Goal: Task Accomplishment & Management: Manage account settings

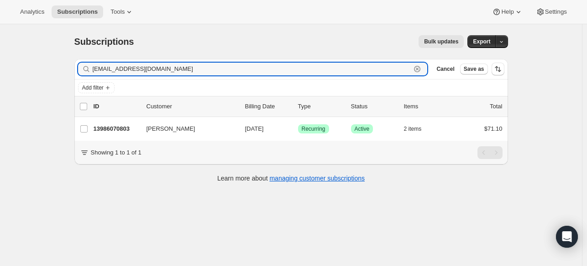
click at [135, 70] on input "catlover219@comcast.net" at bounding box center [252, 69] width 319 height 13
paste input "[EMAIL_ADDRESS][DOMAIN_NAME]"
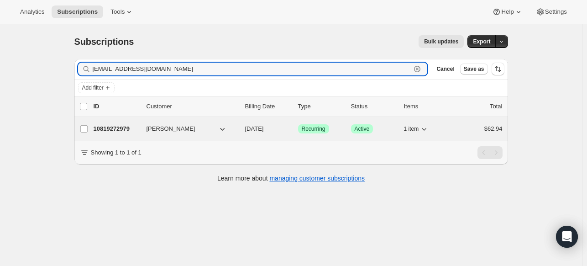
type input "[EMAIL_ADDRESS][DOMAIN_NAME]"
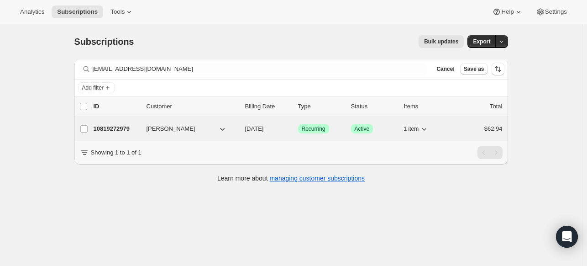
click at [127, 128] on p "10819272979" at bounding box center [117, 128] width 46 height 9
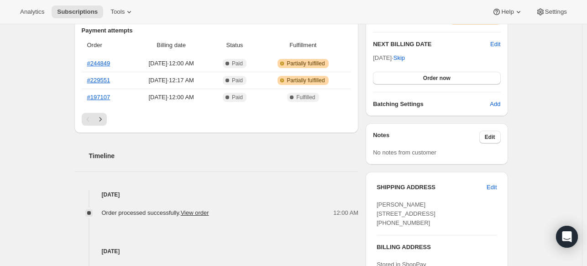
scroll to position [365, 0]
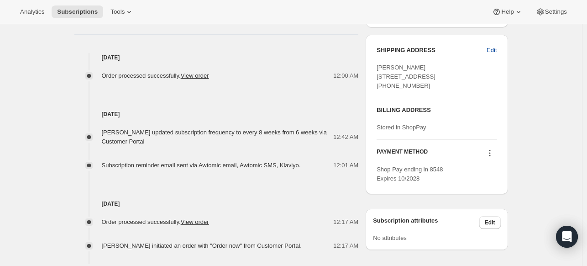
click at [490, 50] on span "Edit" at bounding box center [492, 50] width 10 height 9
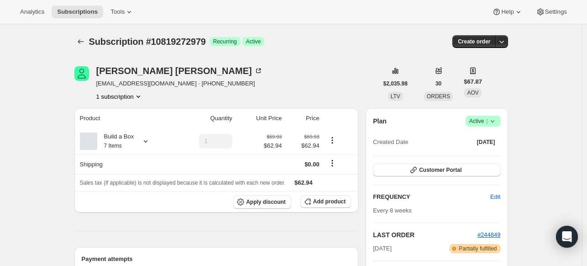
select select "CO"
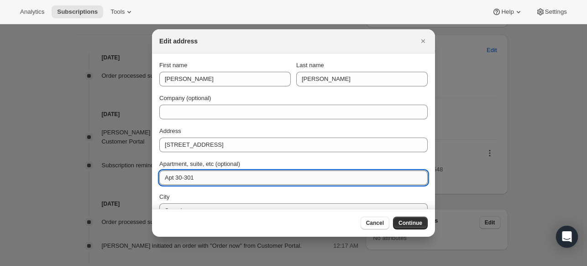
click at [188, 174] on input "Apt 30-301" at bounding box center [293, 177] width 269 height 15
click at [188, 175] on input "Apt 30-301" at bounding box center [293, 177] width 269 height 15
click at [186, 178] on input "Apt 30-301" at bounding box center [293, 177] width 269 height 15
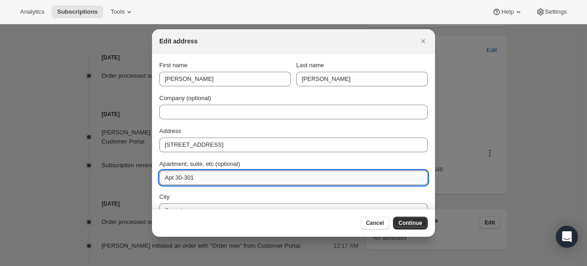
paste input "[PERSON_NAME]"
type input "Apt 30-301"
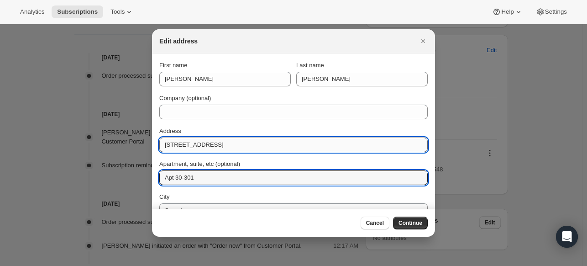
click at [263, 150] on input "[STREET_ADDRESS]" at bounding box center [293, 144] width 269 height 15
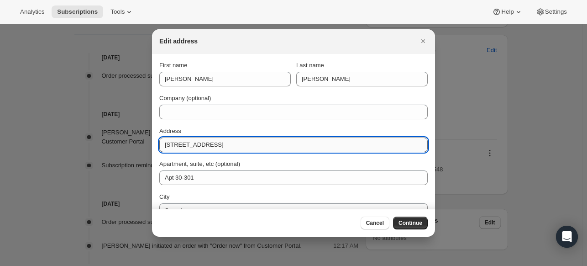
click at [263, 150] on input "[STREET_ADDRESS]" at bounding box center [293, 144] width 269 height 15
paste input "[STREET_ADDRESS]"
drag, startPoint x: 238, startPoint y: 146, endPoint x: 214, endPoint y: 143, distance: 24.8
click at [214, 143] on input "[STREET_ADDRESS]" at bounding box center [293, 144] width 269 height 15
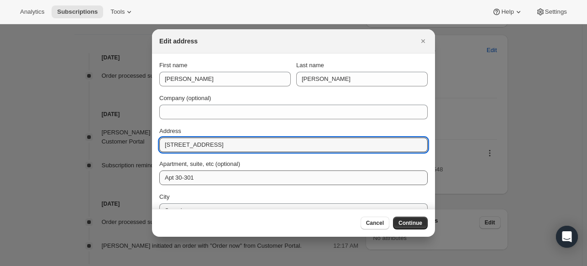
type input "501 Summit Blvd Broomfield CO 80021"
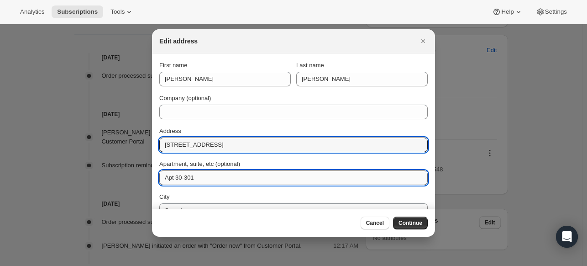
click at [190, 173] on input "Apt 30-301" at bounding box center [293, 177] width 269 height 15
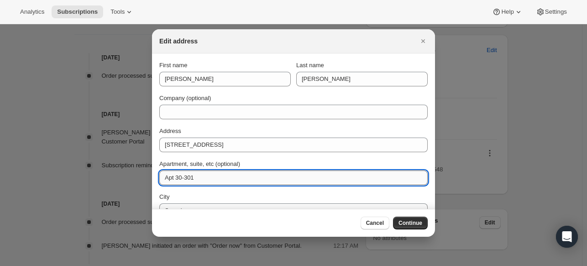
click at [190, 173] on input "Apt 30-301" at bounding box center [293, 177] width 269 height 15
click at [190, 170] on input "Apt 30-301" at bounding box center [293, 177] width 269 height 15
click at [188, 173] on input "Apt 30-301" at bounding box center [293, 177] width 269 height 15
drag, startPoint x: 188, startPoint y: 173, endPoint x: 187, endPoint y: 178, distance: 5.1
click at [187, 178] on input "Apt 30-301" at bounding box center [293, 177] width 269 height 15
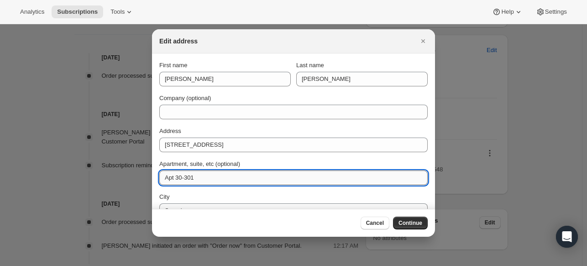
click at [187, 178] on input "Apt 30-301" at bounding box center [293, 177] width 269 height 15
click at [187, 177] on input "Apt 30-301" at bounding box center [293, 177] width 269 height 15
click at [187, 176] on input "Apt 30-301" at bounding box center [293, 177] width 269 height 15
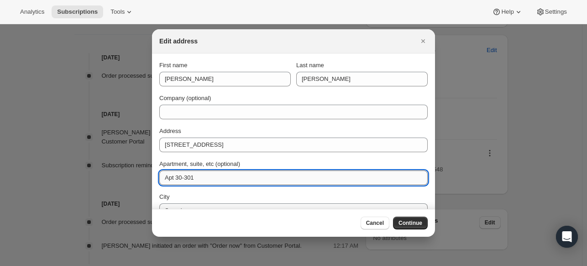
click at [187, 175] on input "Apt 30-301" at bounding box center [293, 177] width 269 height 15
paste input "1402"
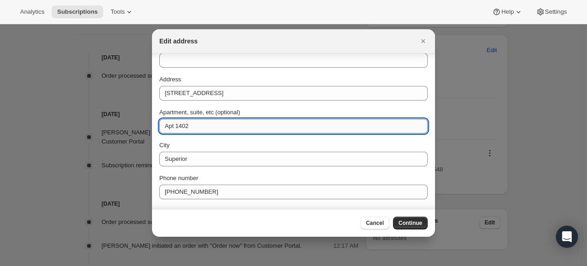
scroll to position [36, 0]
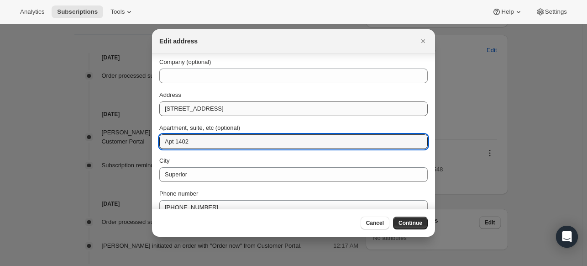
type input "Apt 1402"
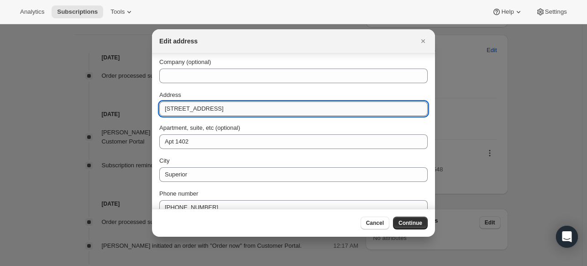
click at [223, 107] on input "501 Summit Blvd Broomfield CO 80021" at bounding box center [293, 108] width 269 height 15
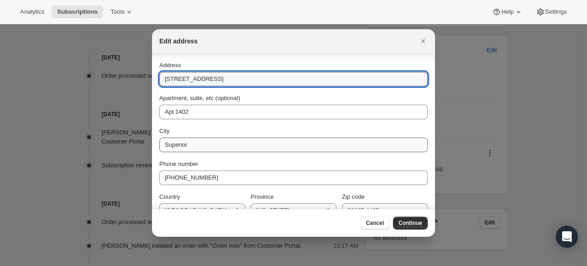
scroll to position [82, 0]
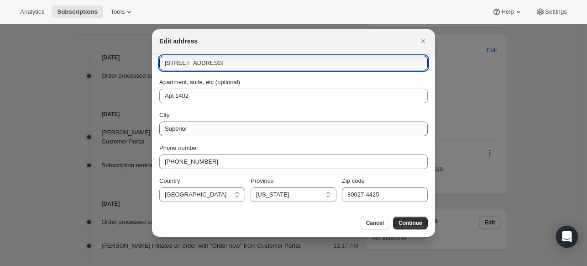
type input "501 Summit Blvd CO 80021"
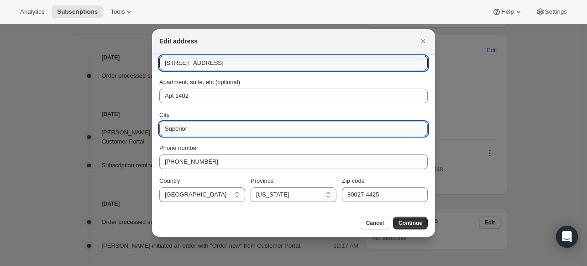
click at [212, 130] on input "Superior" at bounding box center [293, 128] width 269 height 15
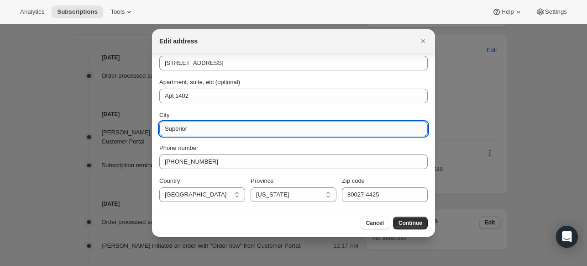
click at [212, 130] on input "Superior" at bounding box center [293, 128] width 269 height 15
paste input "Broomfield"
type input "Broomfield"
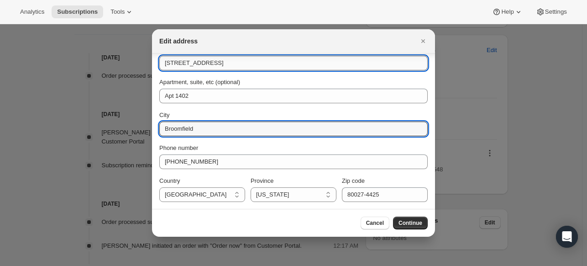
click at [226, 65] on input "501 Summit Blvd CO 80021" at bounding box center [293, 63] width 269 height 15
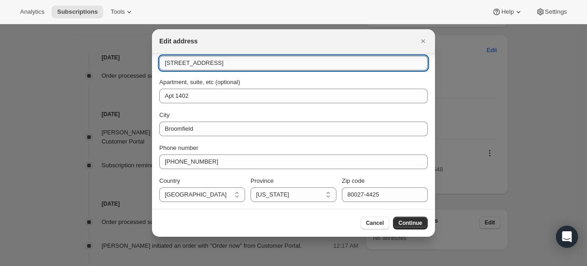
click at [226, 67] on input "501 Summit Blvd CO 80021" at bounding box center [293, 63] width 269 height 15
type input "[STREET_ADDRESS]"
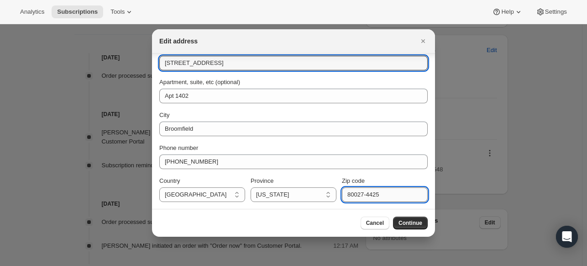
click at [352, 193] on input "80027-4425" at bounding box center [385, 194] width 86 height 15
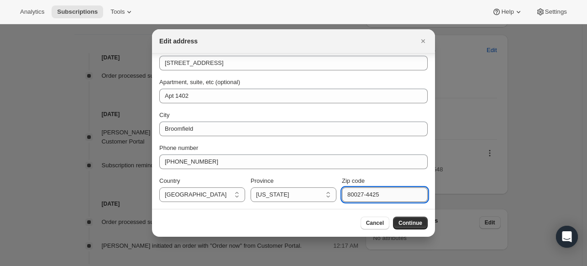
click at [352, 193] on input "80027-4425" at bounding box center [385, 194] width 86 height 15
click at [351, 200] on input "80027-4425" at bounding box center [385, 194] width 86 height 15
paste input "1"
type input "80021"
click at [411, 218] on button "Continue" at bounding box center [410, 222] width 35 height 13
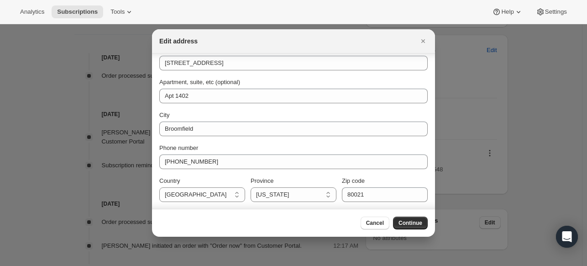
scroll to position [0, 0]
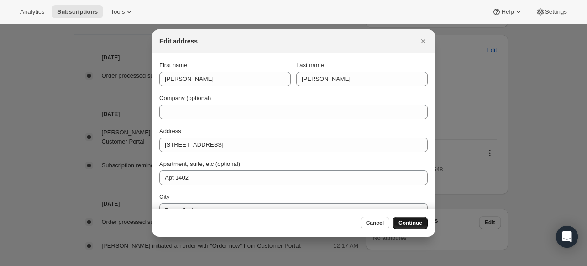
click at [411, 223] on span "Continue" at bounding box center [411, 222] width 24 height 7
click at [422, 39] on icon "Close" at bounding box center [423, 41] width 9 height 9
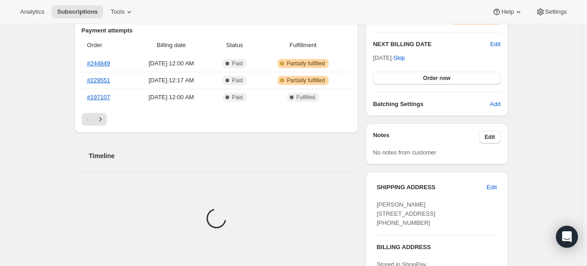
scroll to position [274, 0]
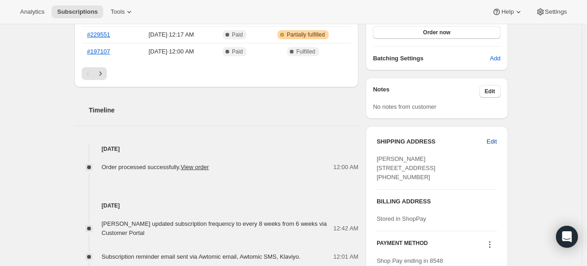
click at [495, 139] on span "Edit" at bounding box center [492, 141] width 10 height 9
select select "CO"
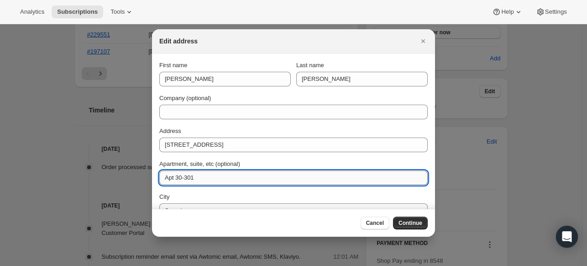
click at [282, 171] on input "Apt 30-301" at bounding box center [293, 177] width 269 height 15
click at [290, 186] on div "First name [PERSON_NAME] Last name [PERSON_NAME] Company (optional) Address [ST…" at bounding box center [293, 172] width 269 height 223
click at [290, 183] on input "Apt 30-301" at bounding box center [293, 177] width 269 height 15
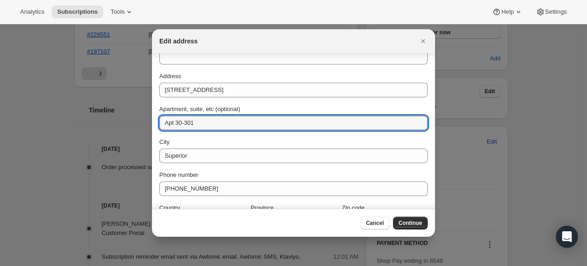
scroll to position [82, 0]
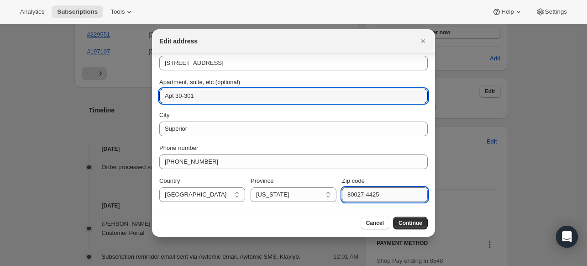
click at [377, 199] on input "80027-4425" at bounding box center [385, 194] width 86 height 15
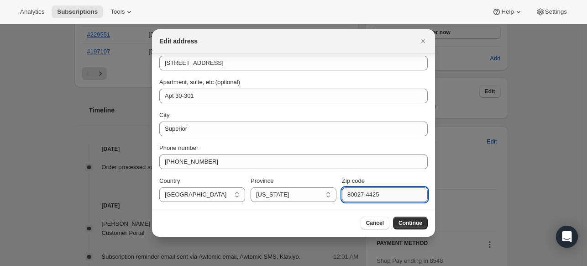
click at [377, 199] on input "80027-4425" at bounding box center [385, 194] width 86 height 15
click at [376, 195] on input "80027-4425" at bounding box center [385, 194] width 86 height 15
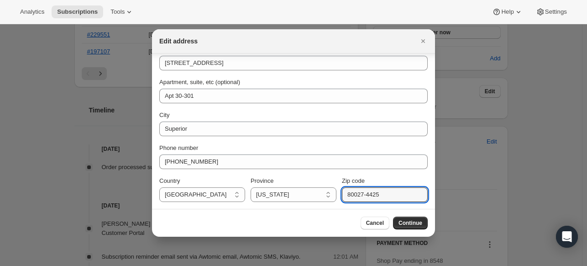
paste input "1"
type input "80021"
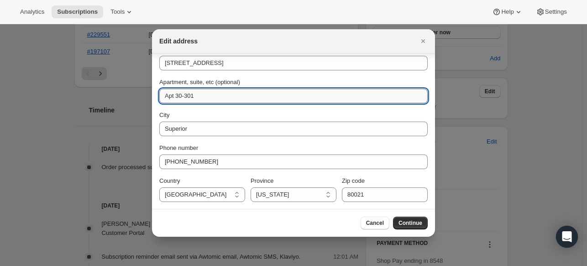
click at [208, 92] on input "Apt 30-301" at bounding box center [293, 96] width 269 height 15
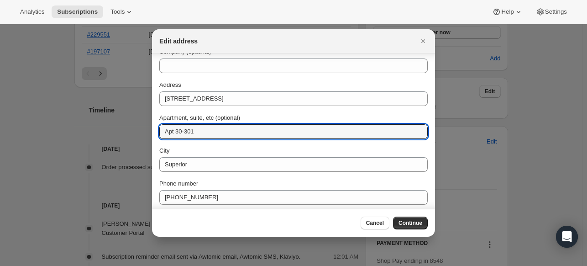
scroll to position [36, 0]
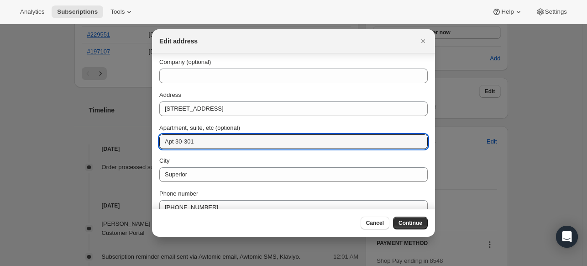
paste input "[STREET_ADDRESS]"
drag, startPoint x: 212, startPoint y: 140, endPoint x: 162, endPoint y: 137, distance: 50.3
click at [162, 137] on input "[STREET_ADDRESS]" at bounding box center [293, 141] width 269 height 15
type input "Apt 1402 Broomfield CO 80021"
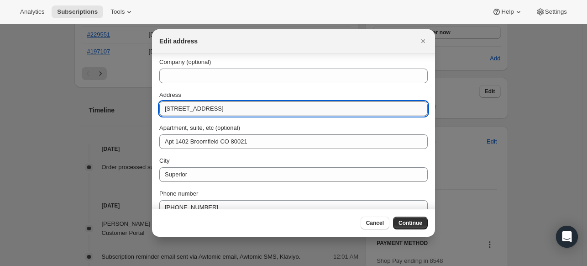
click at [187, 113] on input "[STREET_ADDRESS]" at bounding box center [293, 108] width 269 height 15
paste input "[STREET_ADDRESS]"
type input "[STREET_ADDRESS]"
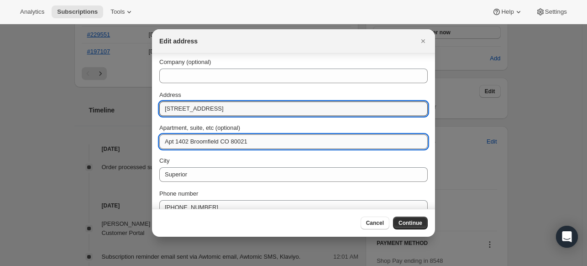
click at [201, 141] on input "Apt 1402 Broomfield CO 80021" at bounding box center [293, 141] width 269 height 15
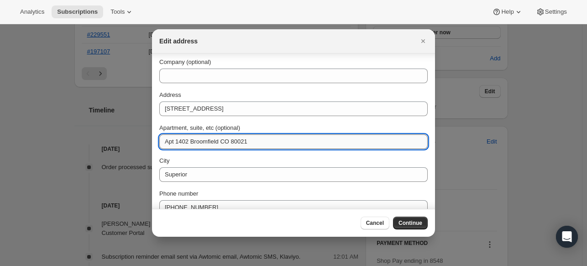
click at [201, 141] on input "Apt 1402 Broomfield CO 80021" at bounding box center [293, 141] width 269 height 15
click at [220, 139] on input "Apt 1402 CO 80021" at bounding box center [293, 141] width 269 height 15
type input "Apt 1402"
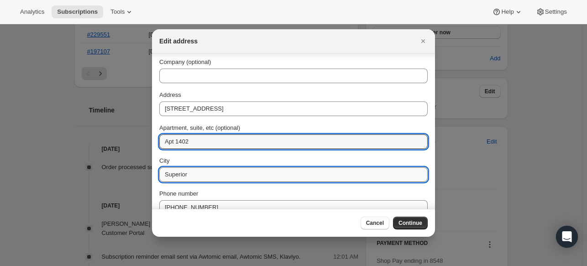
click at [212, 170] on input "Superior" at bounding box center [293, 174] width 269 height 15
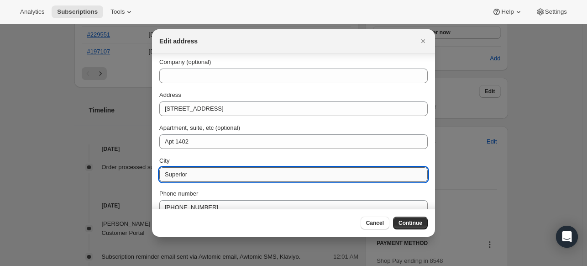
click at [212, 170] on input "Superior" at bounding box center [293, 174] width 269 height 15
click at [212, 171] on input "Superior" at bounding box center [293, 174] width 269 height 15
paste input "Broomfield"
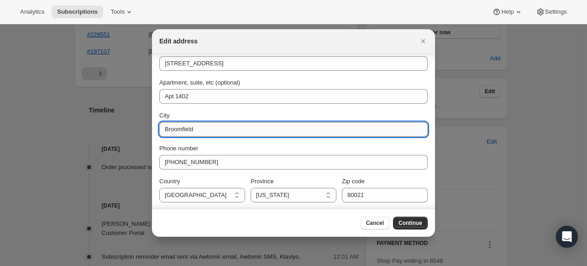
scroll to position [82, 0]
type input "Broomfield"
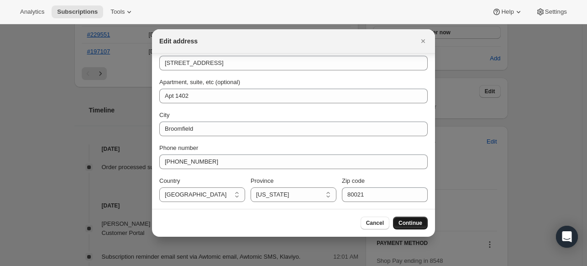
click at [406, 225] on span "Continue" at bounding box center [411, 222] width 24 height 7
click at [402, 222] on span "Continue" at bounding box center [411, 222] width 24 height 7
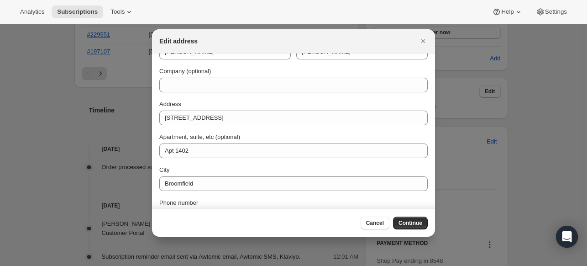
scroll to position [0, 0]
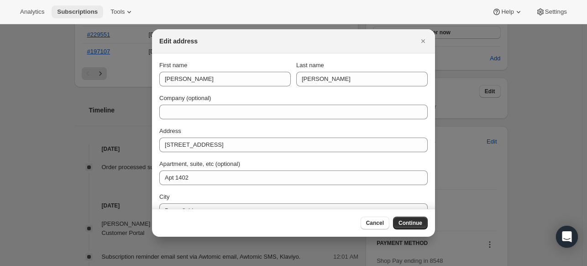
click at [85, 11] on span "Subscriptions" at bounding box center [77, 11] width 41 height 7
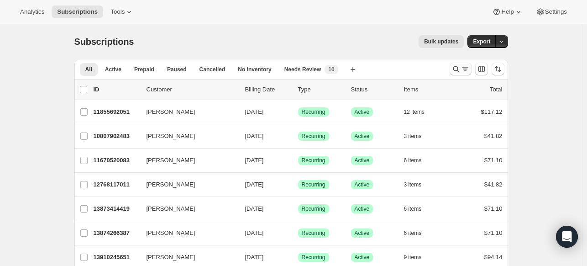
click at [454, 65] on icon "Search and filter results" at bounding box center [456, 68] width 9 height 9
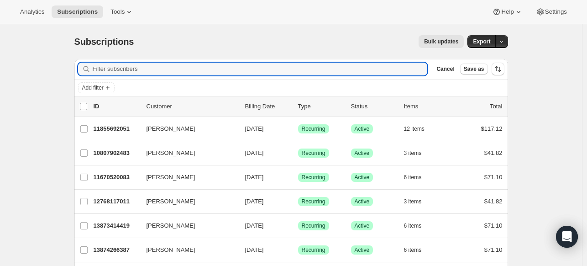
paste input "[EMAIL_ADDRESS][DOMAIN_NAME]"
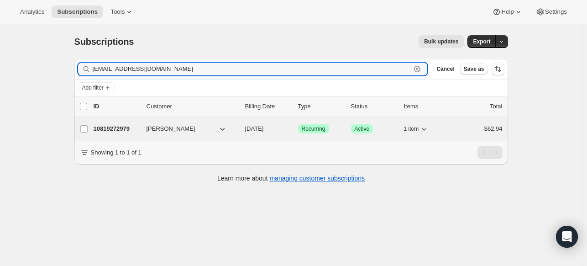
type input "[EMAIL_ADDRESS][DOMAIN_NAME]"
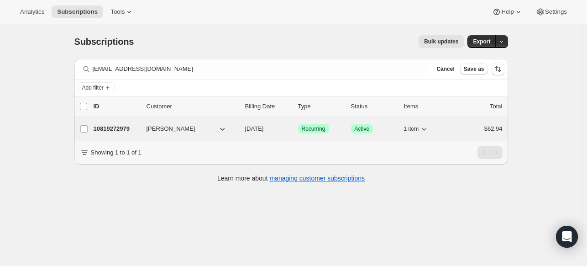
click at [117, 127] on p "10819272979" at bounding box center [117, 128] width 46 height 9
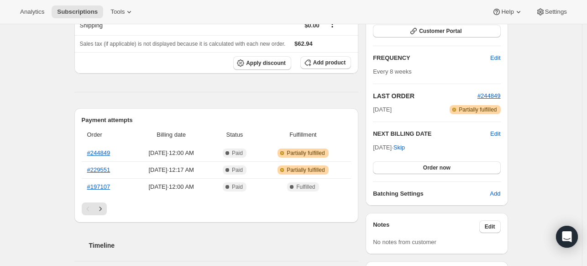
scroll to position [46, 0]
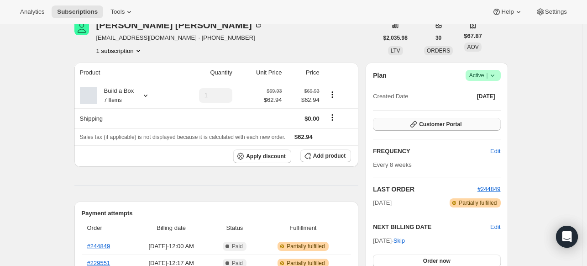
click at [457, 126] on span "Customer Portal" at bounding box center [440, 124] width 42 height 7
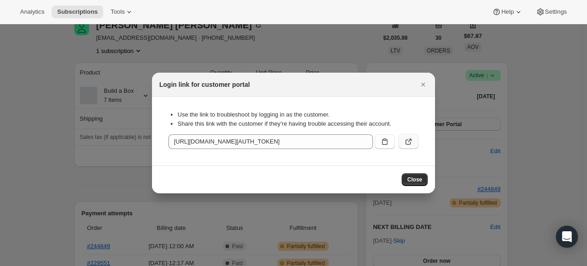
click at [406, 143] on icon ":rf6:" at bounding box center [408, 141] width 9 height 9
click at [90, 8] on span "Subscriptions" at bounding box center [77, 11] width 41 height 7
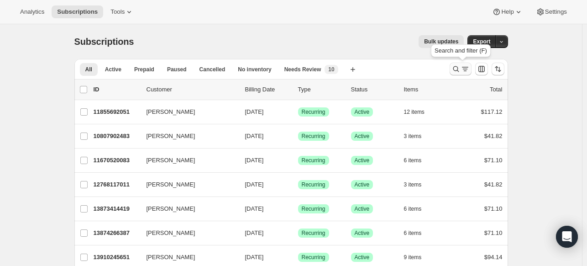
click at [459, 66] on icon "Search and filter results" at bounding box center [456, 68] width 9 height 9
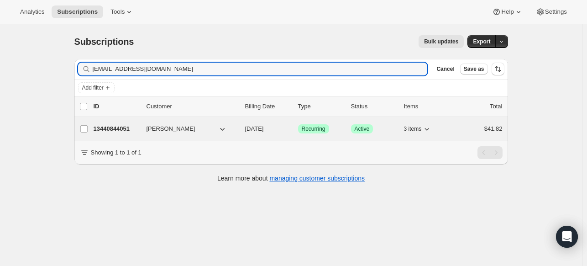
type input "[EMAIL_ADDRESS][DOMAIN_NAME]"
click at [108, 127] on p "13440844051" at bounding box center [117, 128] width 46 height 9
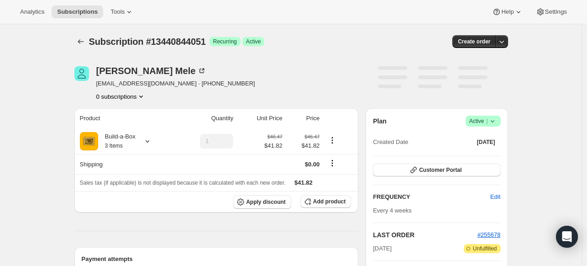
click at [496, 124] on icon at bounding box center [492, 120] width 9 height 9
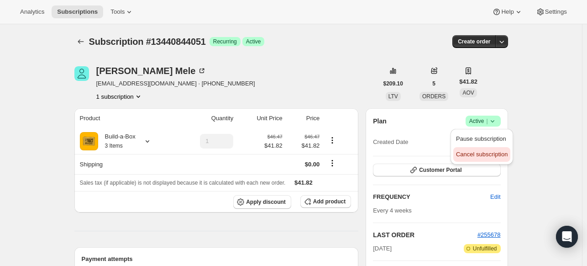
click at [475, 150] on span "Cancel subscription" at bounding box center [482, 154] width 52 height 9
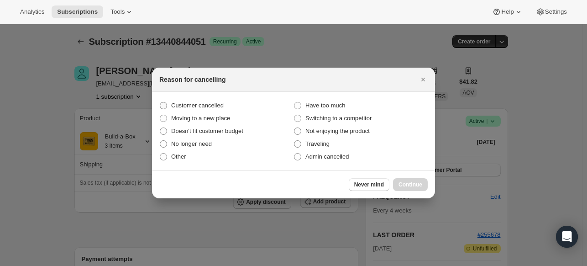
click at [197, 108] on span "Customer cancelled" at bounding box center [197, 105] width 53 height 7
click at [160, 102] on input "Customer cancelled" at bounding box center [160, 102] width 0 height 0
radio input "true"
click at [400, 183] on span "Continue" at bounding box center [411, 184] width 24 height 7
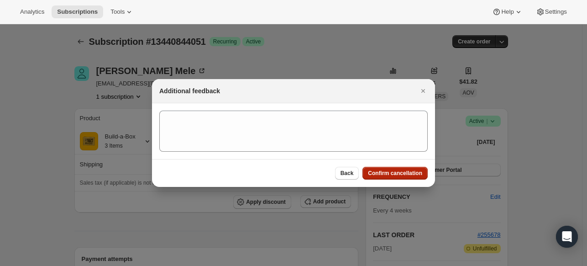
click at [388, 175] on span "Confirm cancellation" at bounding box center [395, 172] width 54 height 7
